Goal: Information Seeking & Learning: Learn about a topic

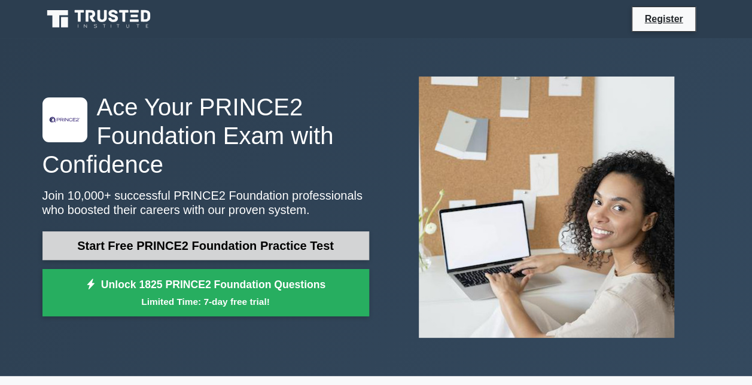
click at [157, 245] on link "Start Free PRINCE2 Foundation Practice Test" at bounding box center [205, 246] width 327 height 29
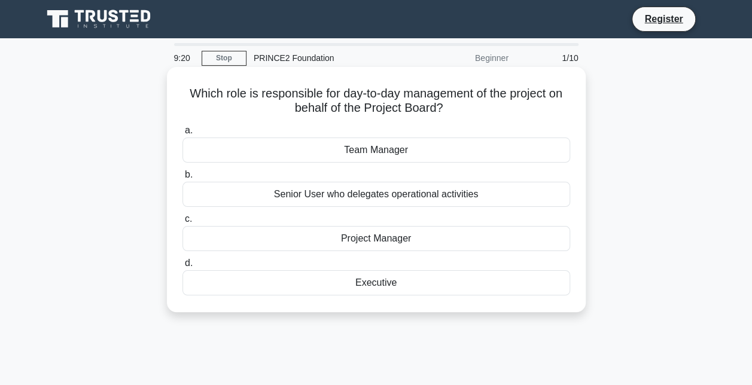
click at [390, 238] on div "Project Manager" at bounding box center [377, 238] width 388 height 25
click at [183, 223] on input "c. Project Manager" at bounding box center [183, 219] width 0 height 8
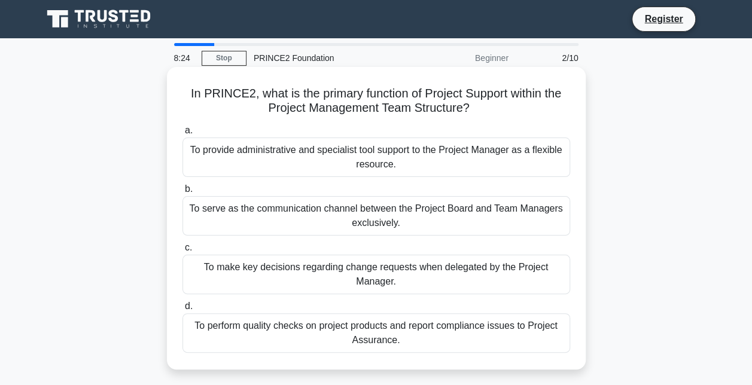
click at [408, 217] on div "To serve as the communication channel between the Project Board and Team Manage…" at bounding box center [377, 216] width 388 height 40
click at [183, 193] on input "b. To serve as the communication channel between the Project Board and Team Man…" at bounding box center [183, 190] width 0 height 8
